Goal: Complete application form

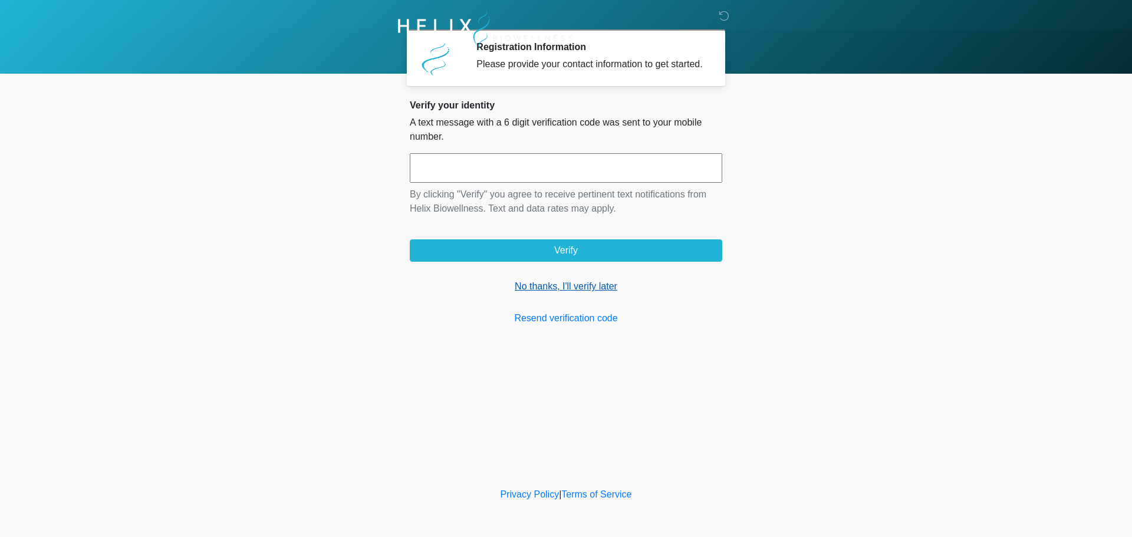
click at [561, 291] on link "No thanks, I'll verify later" at bounding box center [566, 286] width 313 height 14
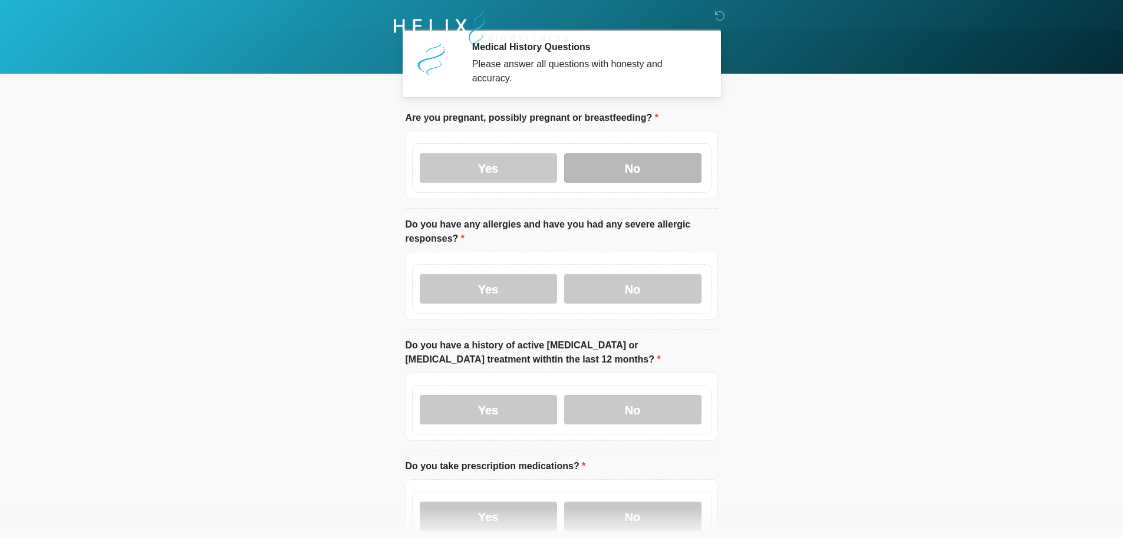
click at [661, 157] on label "No" at bounding box center [632, 167] width 137 height 29
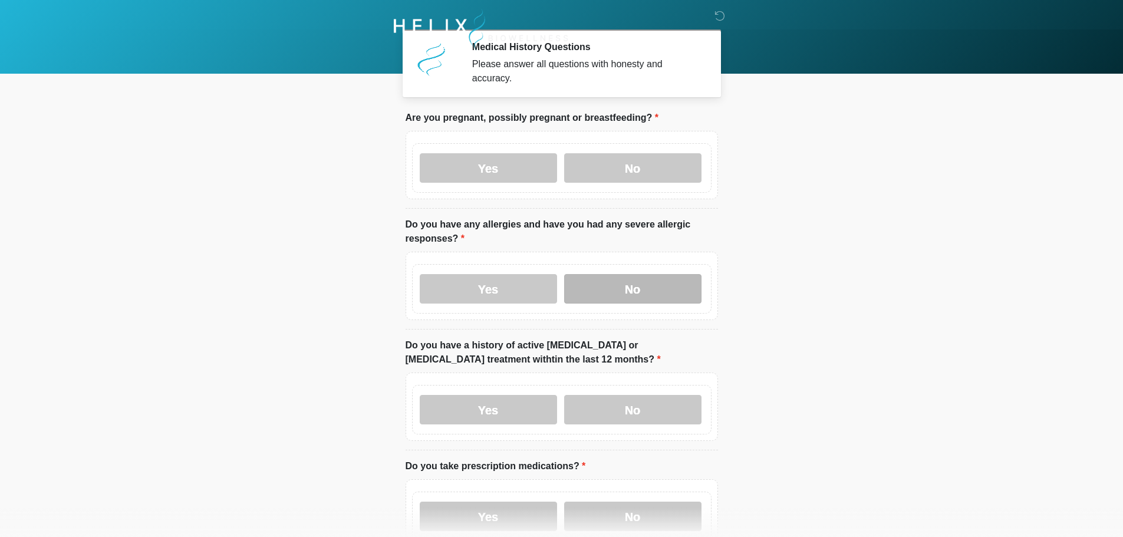
click at [639, 274] on label "No" at bounding box center [632, 288] width 137 height 29
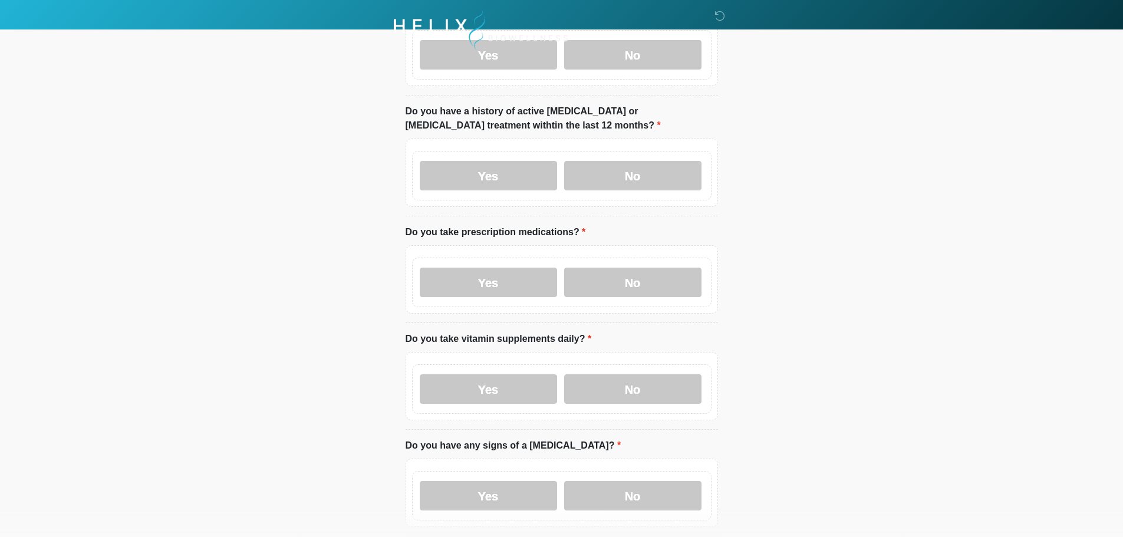
scroll to position [236, 0]
click at [633, 167] on label "No" at bounding box center [632, 173] width 137 height 29
click at [637, 266] on label "No" at bounding box center [632, 280] width 137 height 29
click at [626, 375] on label "No" at bounding box center [632, 387] width 137 height 29
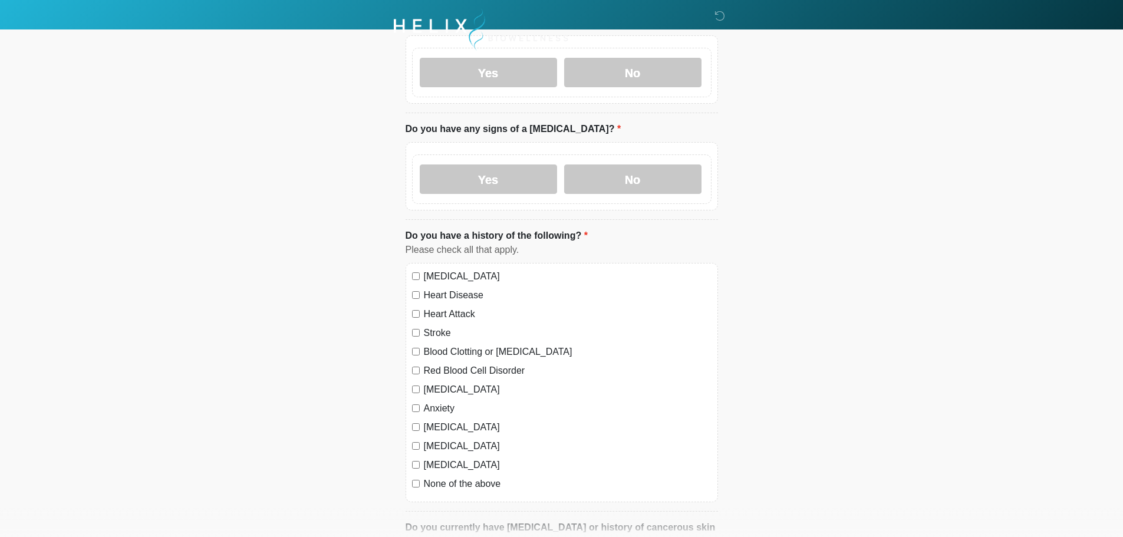
scroll to position [590, 0]
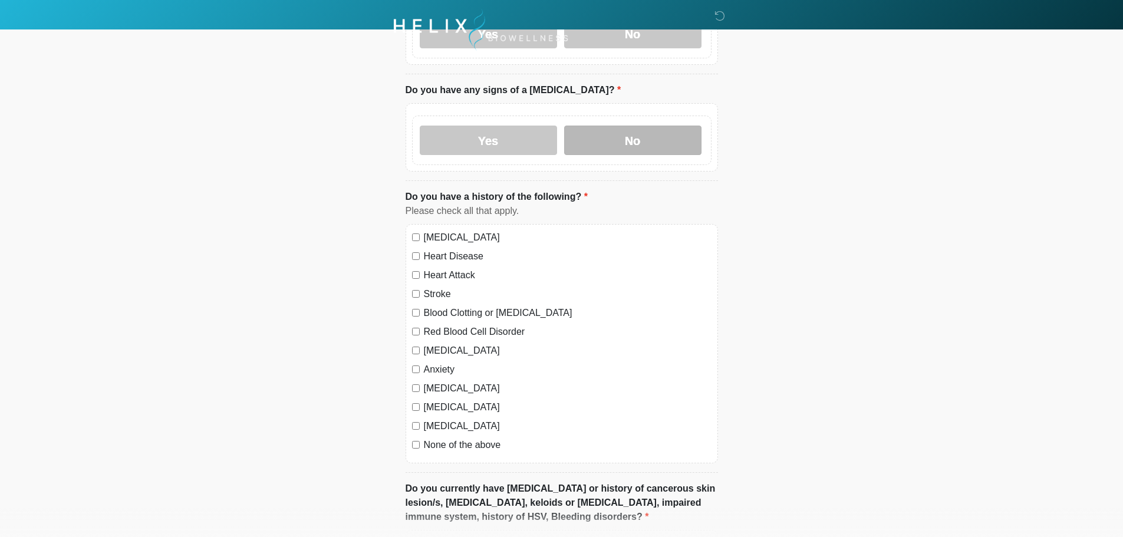
click at [622, 142] on label "No" at bounding box center [632, 140] width 137 height 29
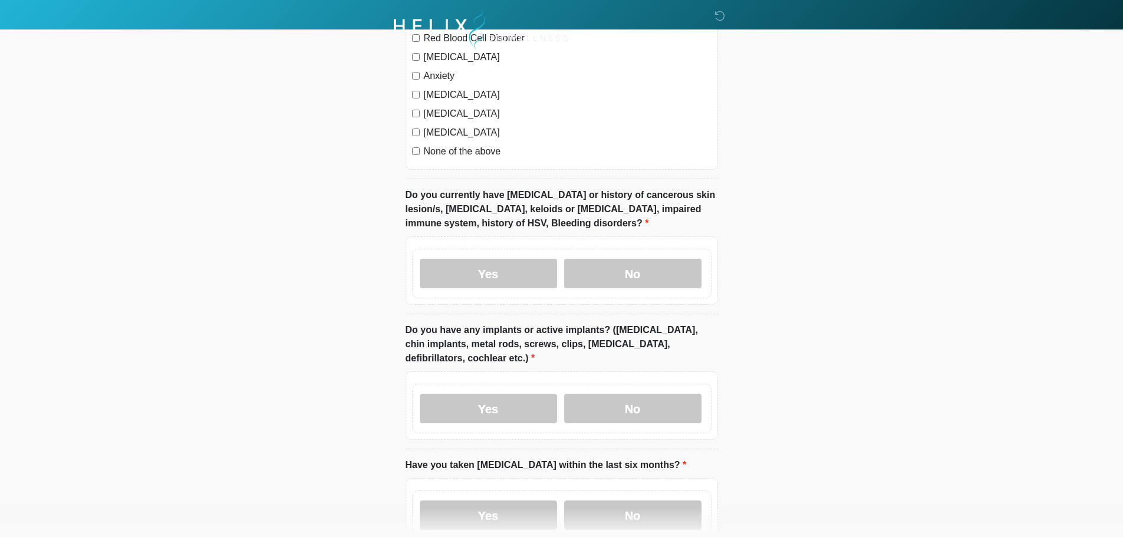
scroll to position [884, 0]
click at [653, 265] on label "No" at bounding box center [632, 272] width 137 height 29
click at [632, 393] on label "No" at bounding box center [632, 407] width 137 height 29
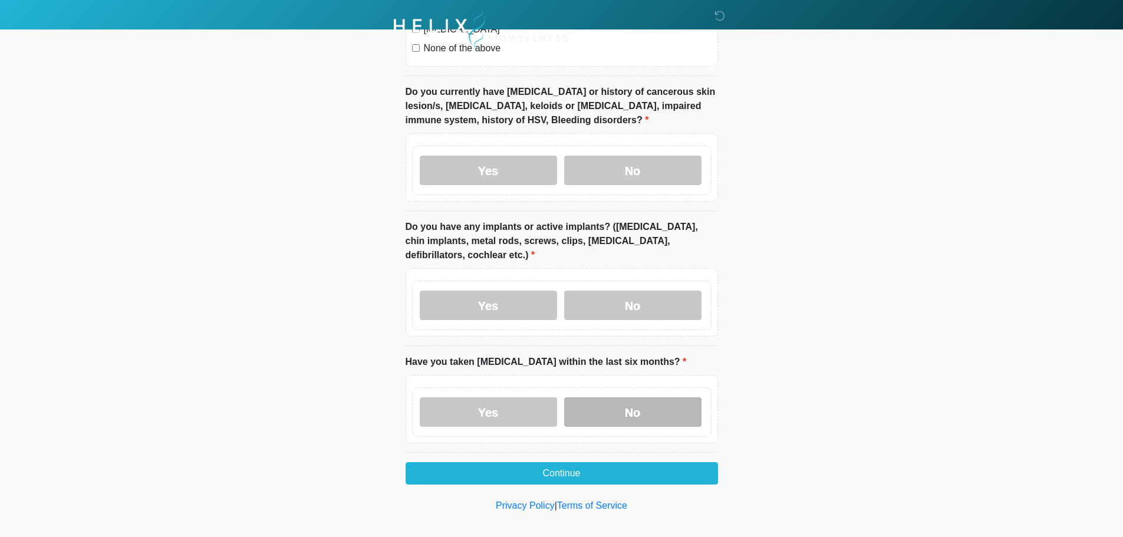
click at [636, 397] on label "No" at bounding box center [632, 411] width 137 height 29
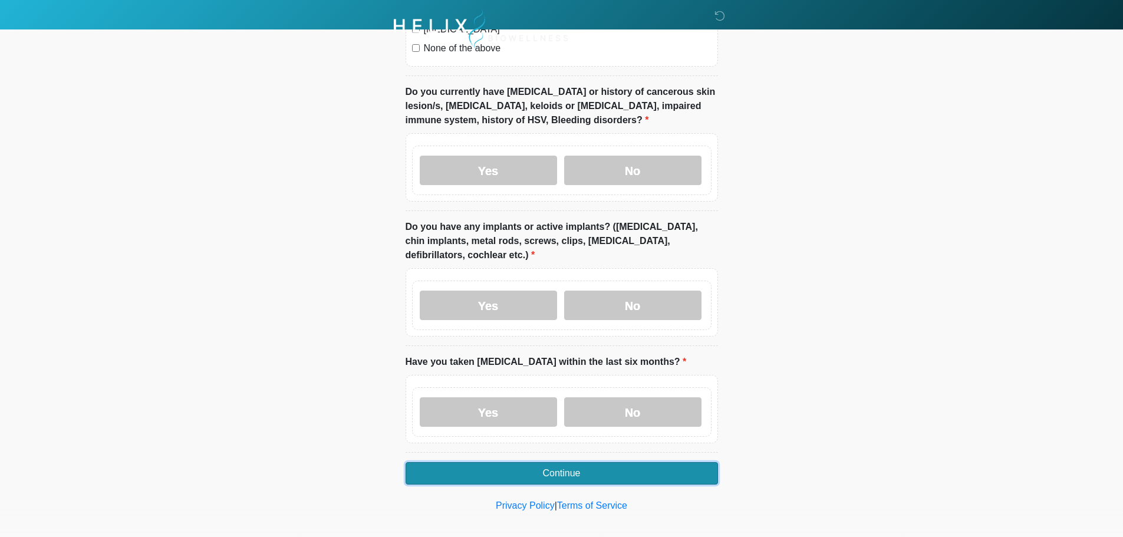
click at [580, 462] on button "Continue" at bounding box center [562, 473] width 313 height 22
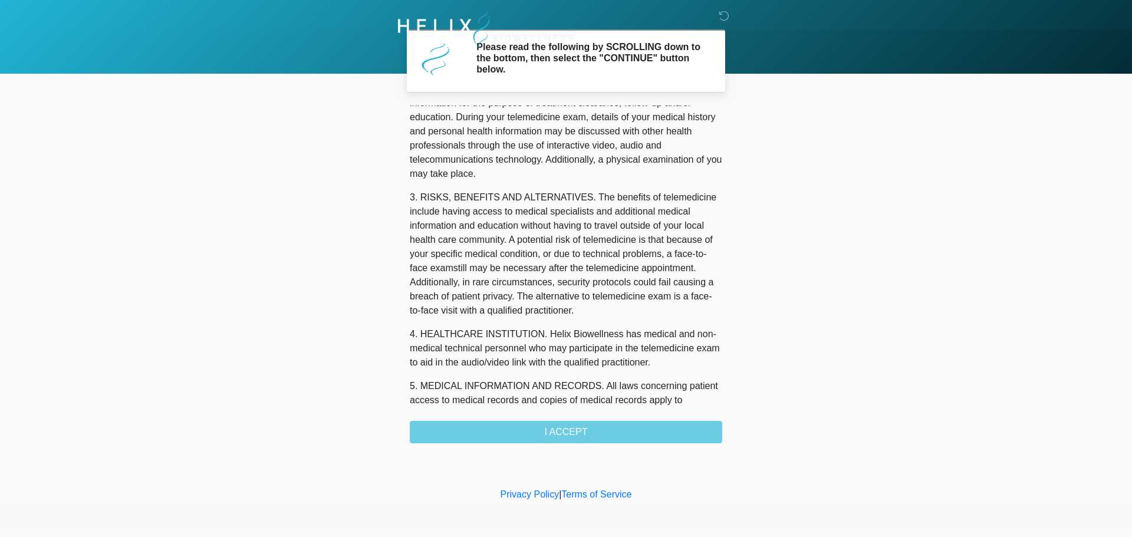
scroll to position [383, 0]
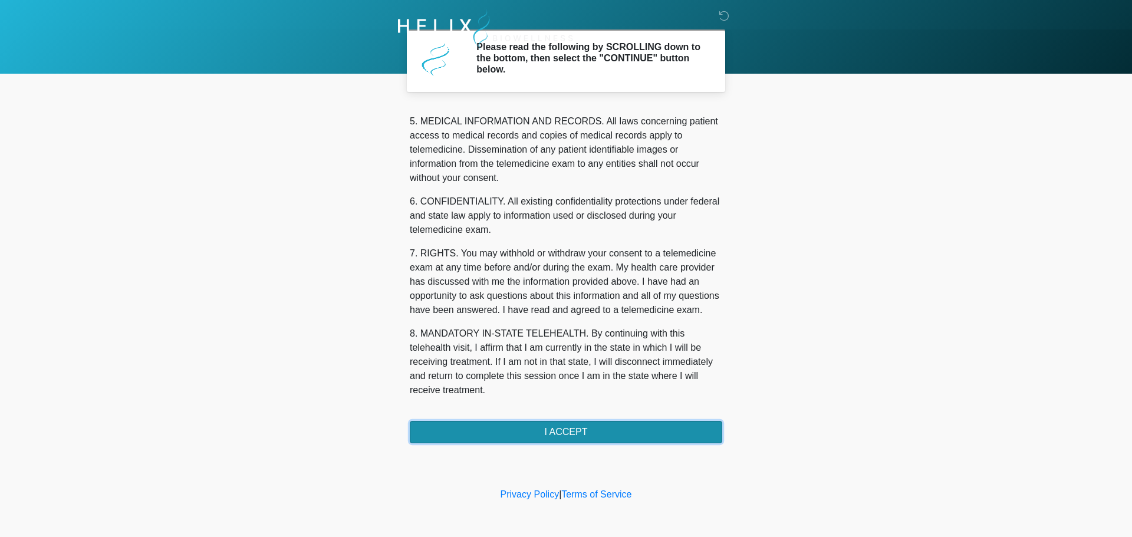
click at [585, 435] on button "I ACCEPT" at bounding box center [566, 432] width 313 height 22
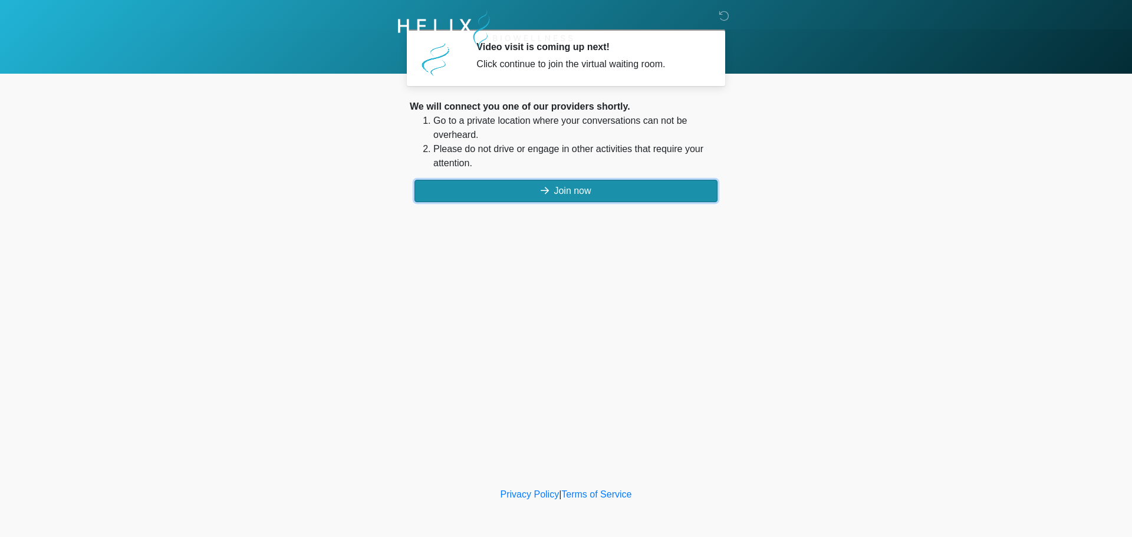
click at [568, 191] on button "Join now" at bounding box center [566, 191] width 303 height 22
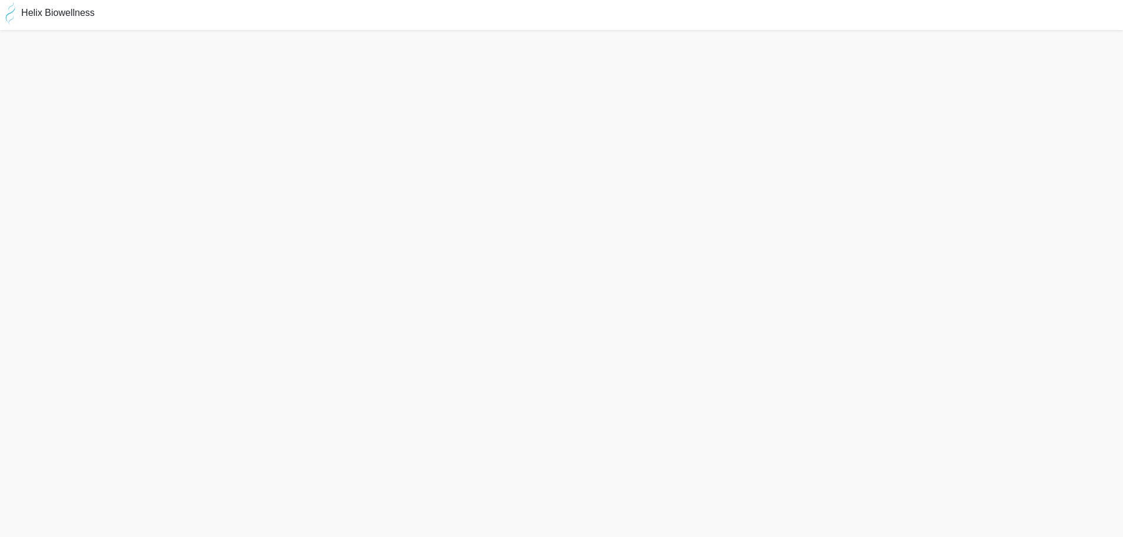
scroll to position [4, 0]
